Goal: Find specific page/section: Find specific page/section

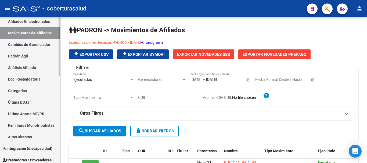
scroll to position [27, 0]
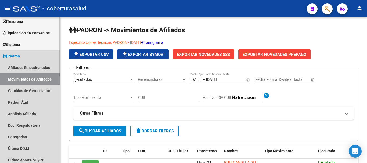
click at [28, 56] on link "Padrón" at bounding box center [30, 56] width 60 height 12
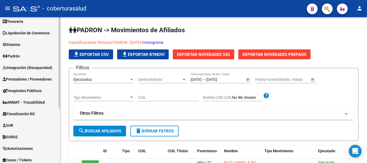
scroll to position [87, 0]
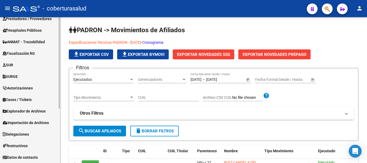
click at [30, 109] on span "Explorador de Archivos" at bounding box center [24, 111] width 43 height 6
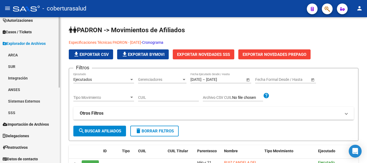
scroll to position [156, 0]
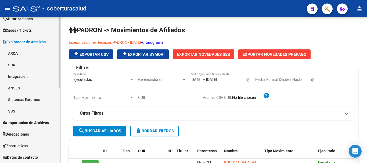
click at [29, 109] on link "SSS" at bounding box center [30, 111] width 60 height 12
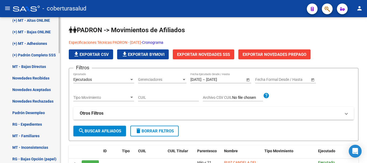
scroll to position [317, 0]
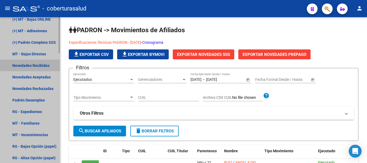
click at [29, 64] on link "Novedades Recibidas" at bounding box center [30, 66] width 60 height 12
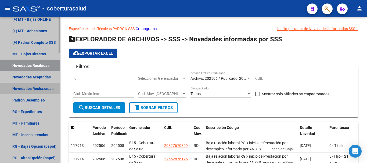
click at [31, 89] on link "Novedades Rechazadas" at bounding box center [30, 89] width 60 height 12
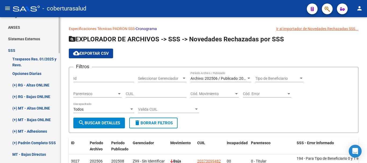
scroll to position [210, 0]
